Goal: Transaction & Acquisition: Purchase product/service

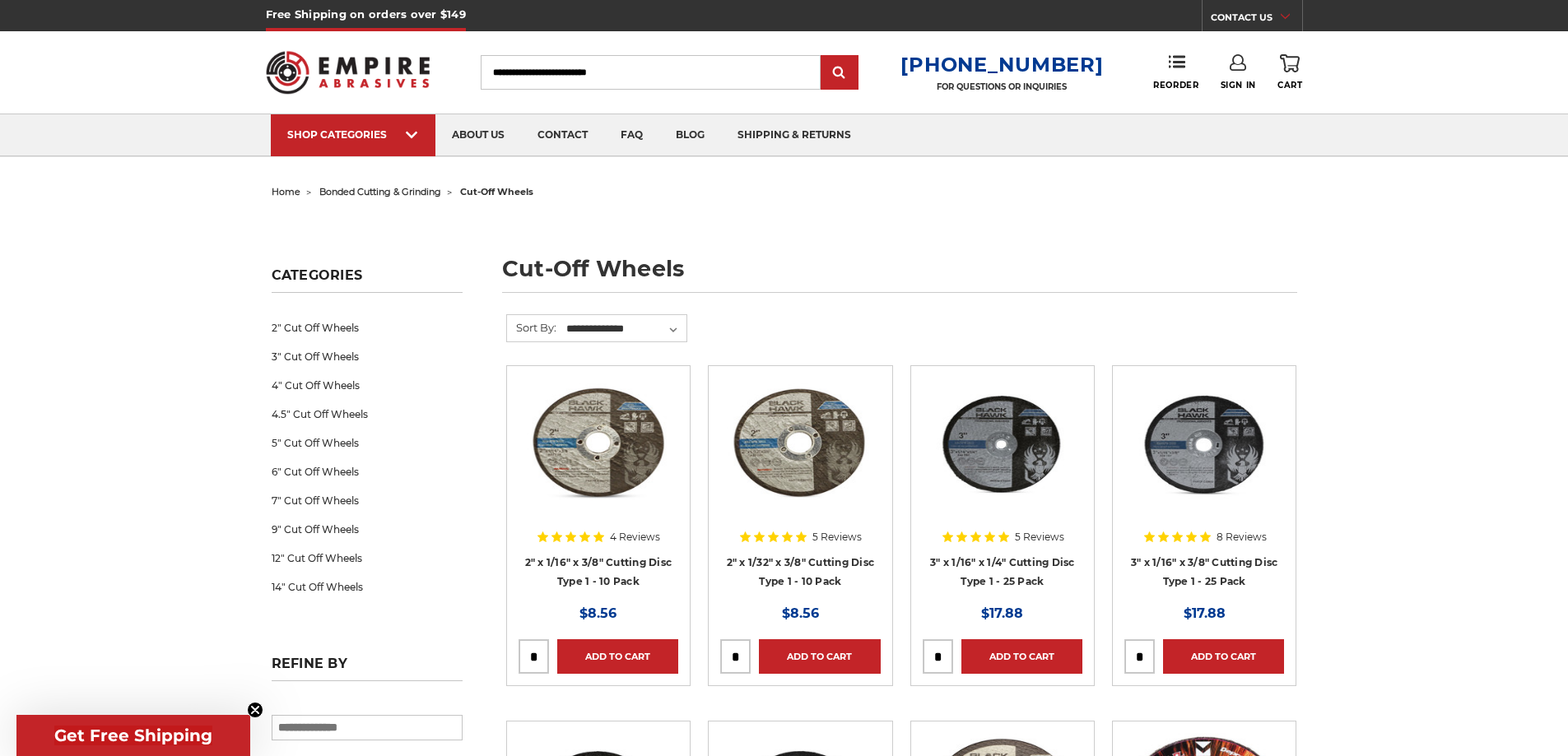
click at [981, 450] on img at bounding box center [1003, 443] width 160 height 132
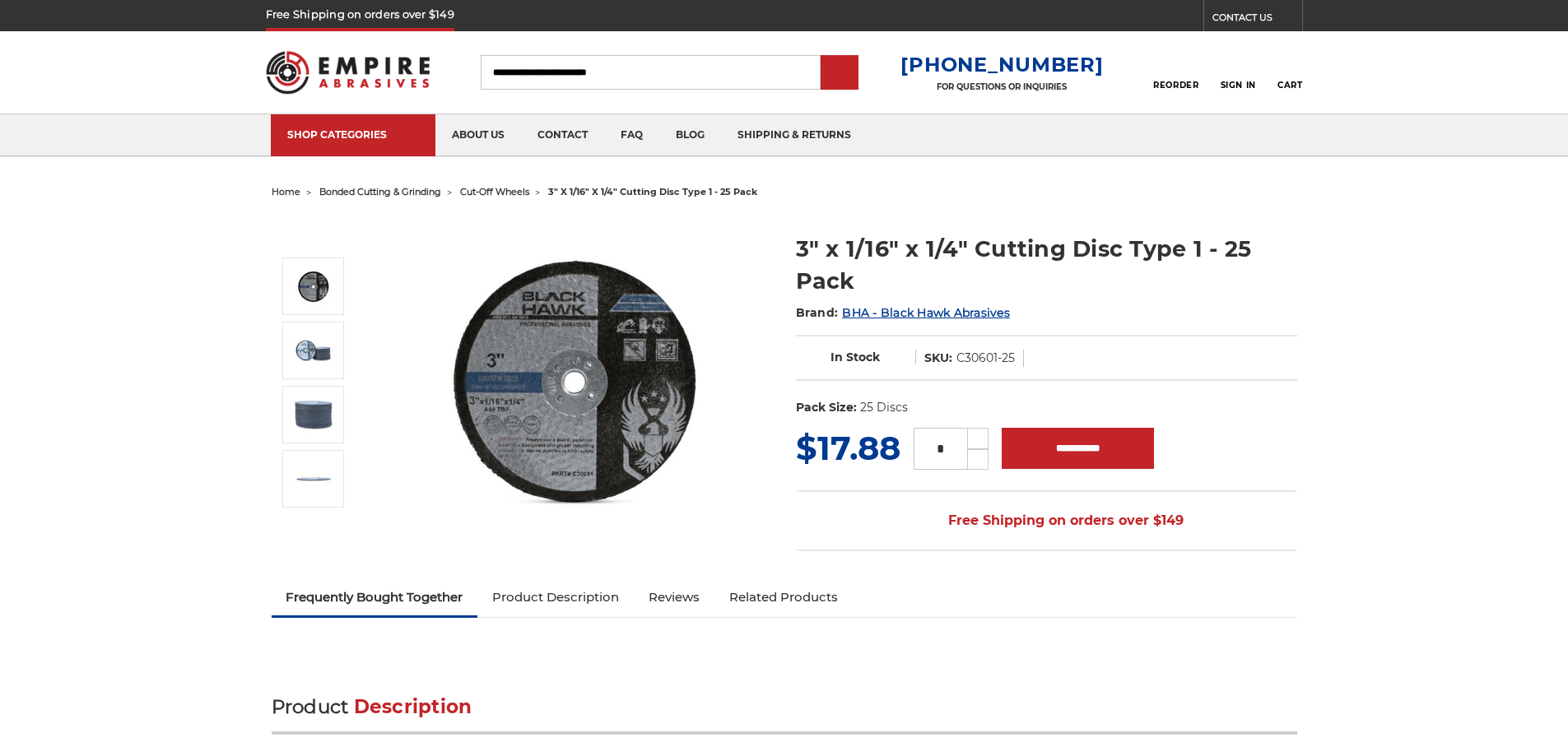
click at [1185, 448] on div "MSRP: Was: Now: $17.88 (You save ) * Increase Quantity: Decrease Quantity:" at bounding box center [1046, 448] width 501 height 48
